Goal: Check status: Check status

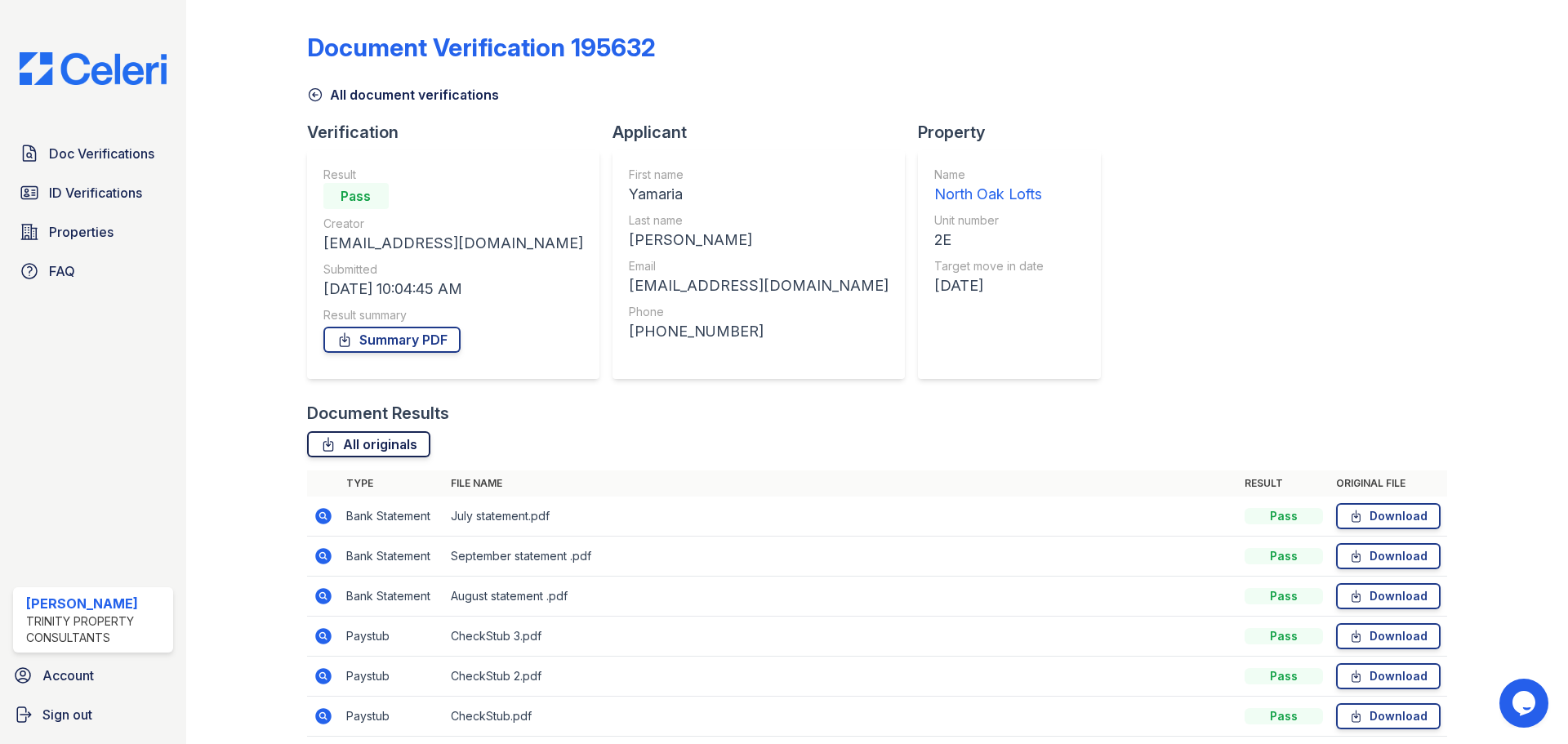
scroll to position [63, 0]
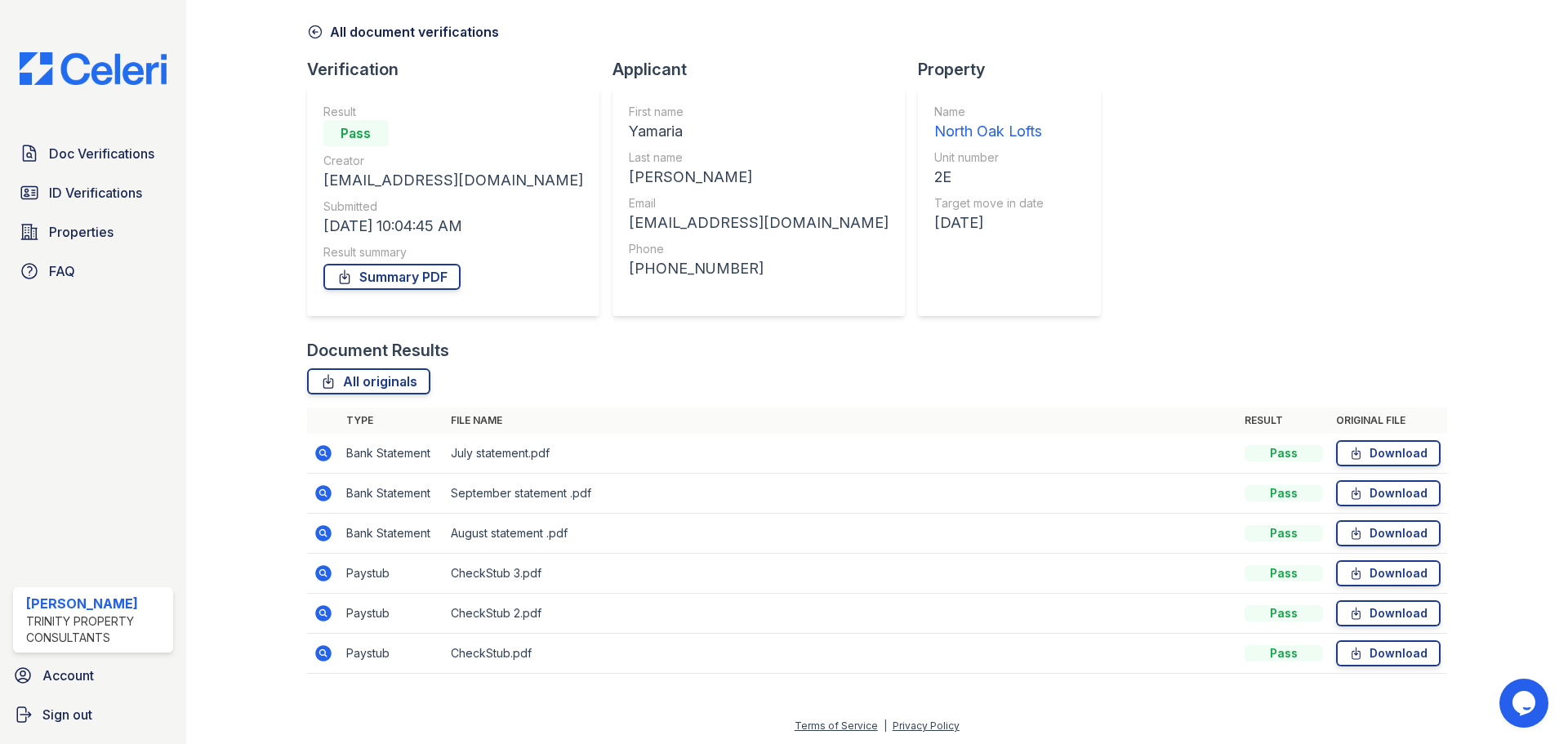
click at [319, 456] on icon at bounding box center [323, 452] width 16 height 16
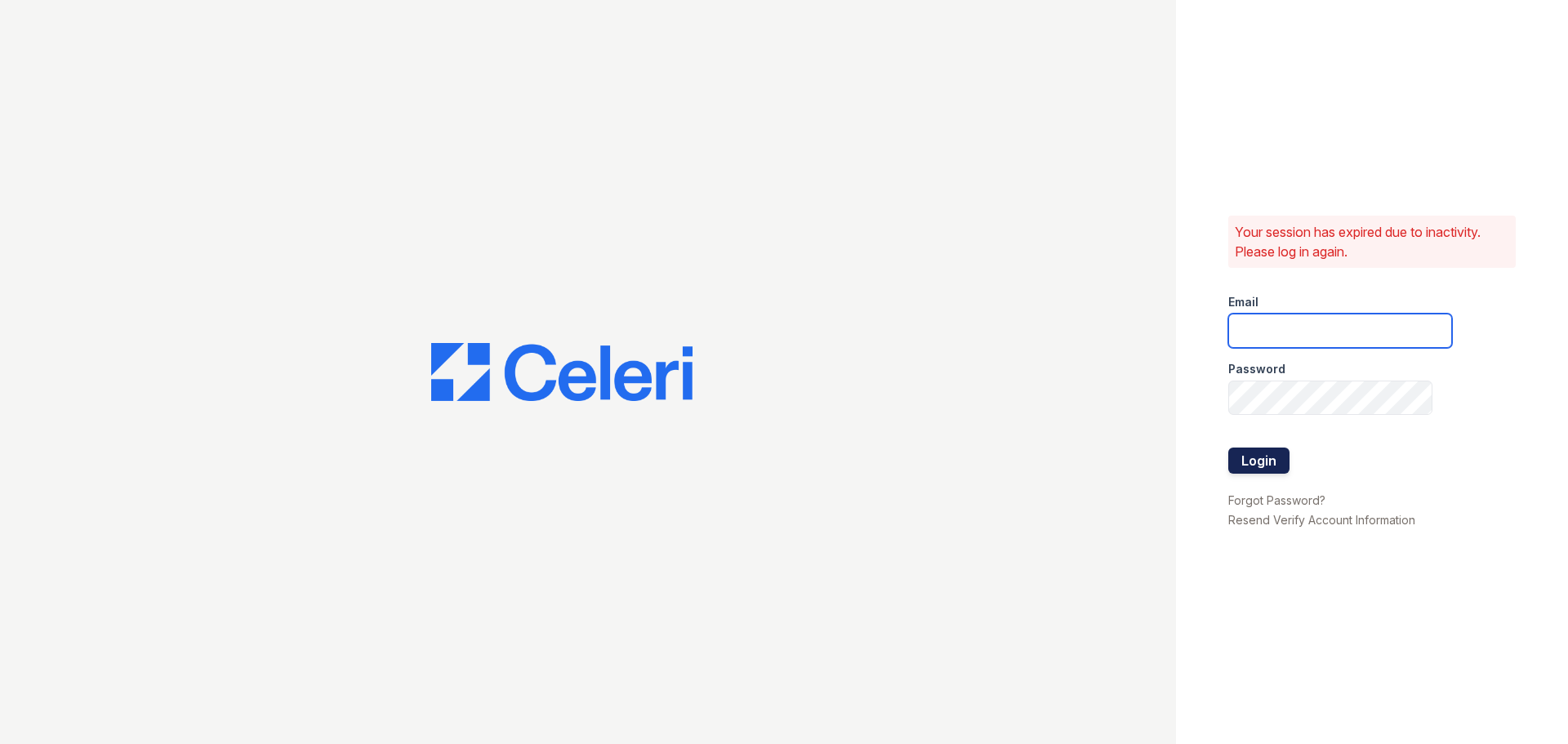
type input "[EMAIL_ADDRESS][DOMAIN_NAME]"
click at [1242, 463] on button "Login" at bounding box center [1258, 460] width 62 height 26
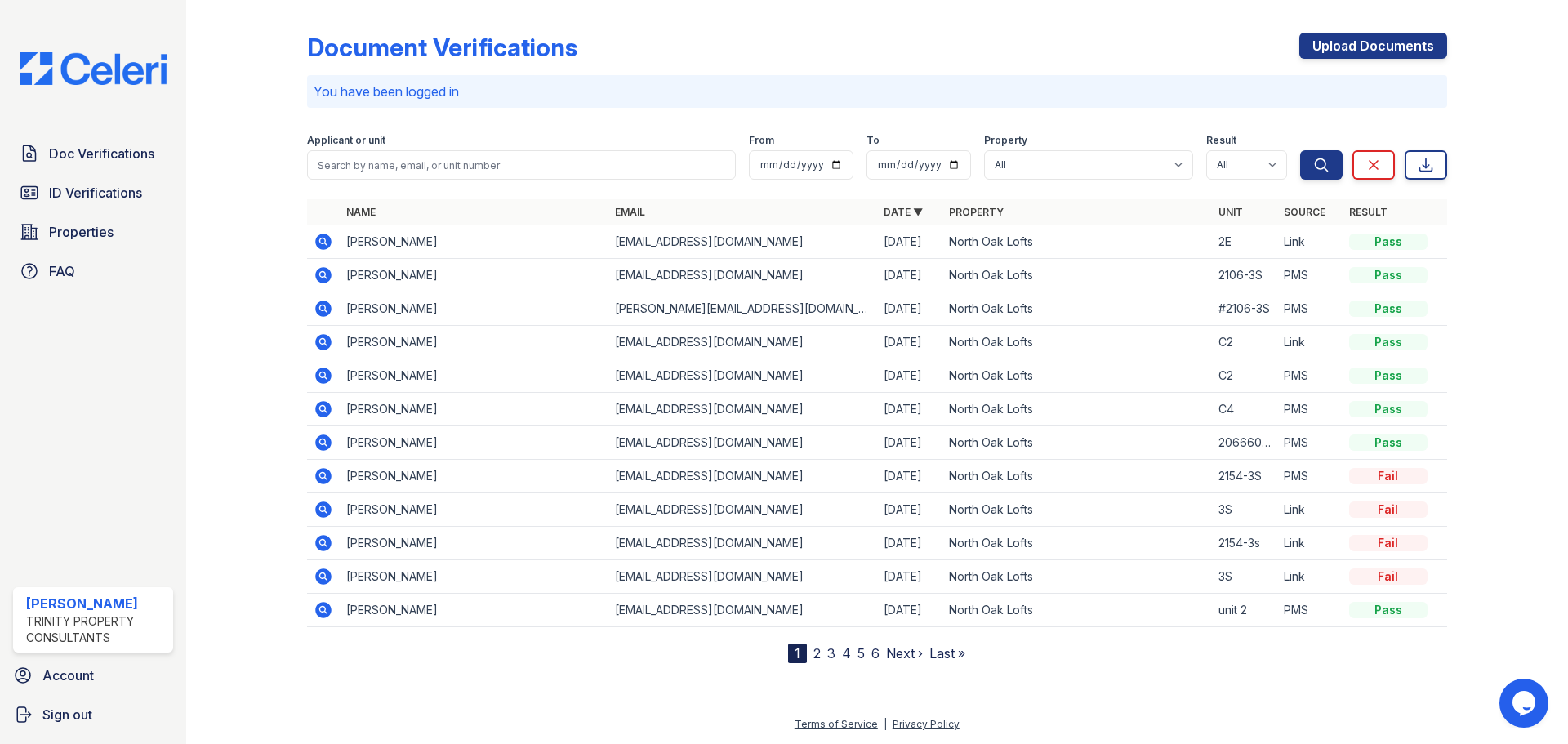
click at [318, 240] on icon at bounding box center [323, 241] width 16 height 16
